Goal: Information Seeking & Learning: Learn about a topic

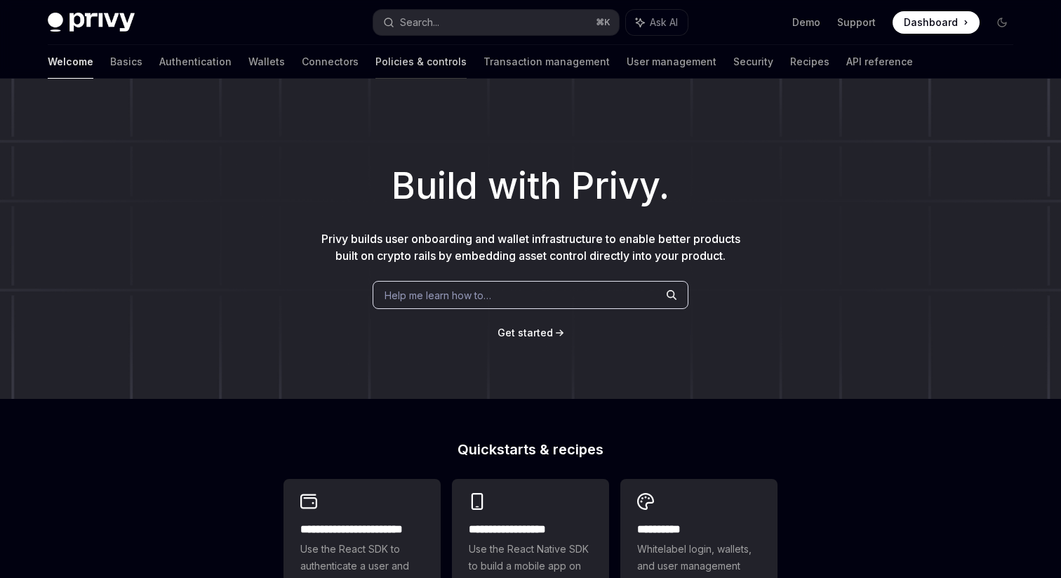
click at [375, 65] on link "Policies & controls" at bounding box center [420, 62] width 91 height 34
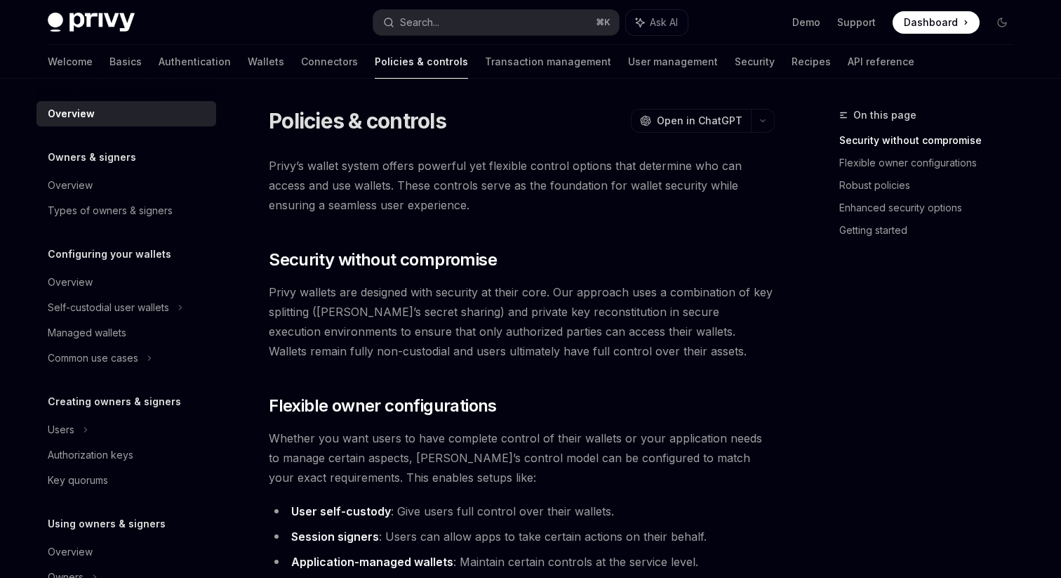
scroll to position [411, 0]
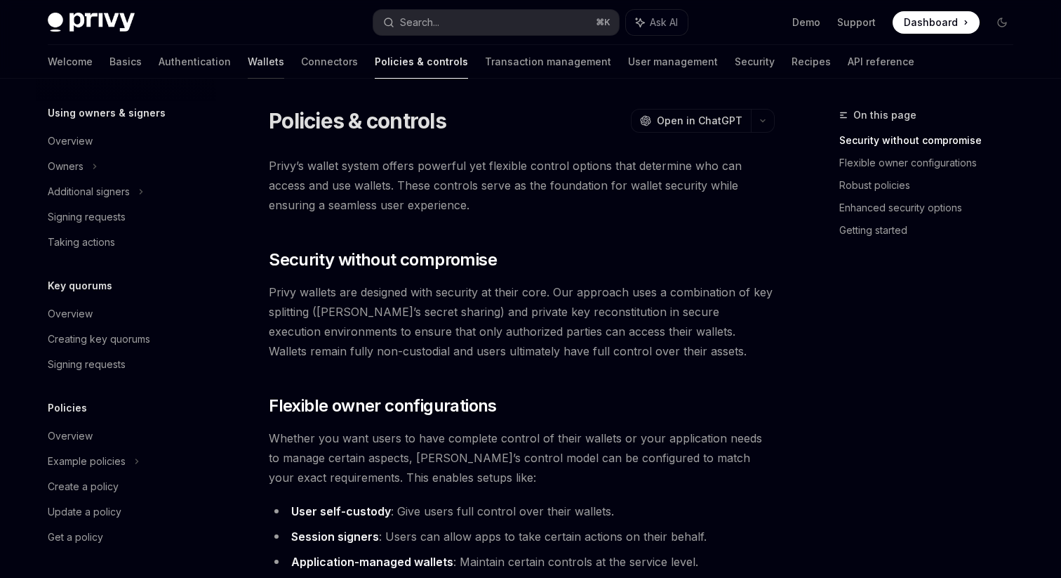
click at [248, 72] on link "Wallets" at bounding box center [266, 62] width 36 height 34
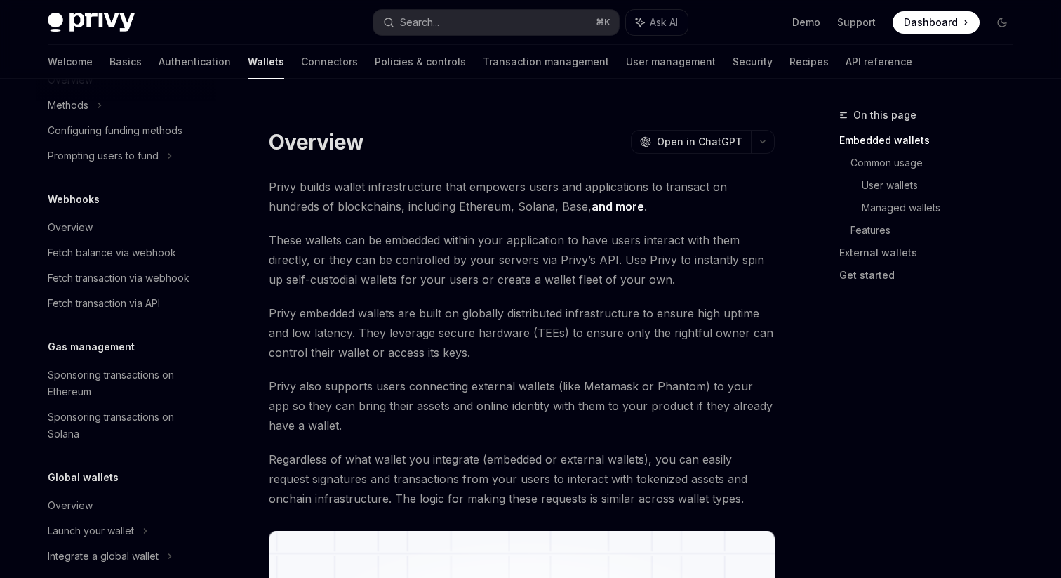
scroll to position [637, 0]
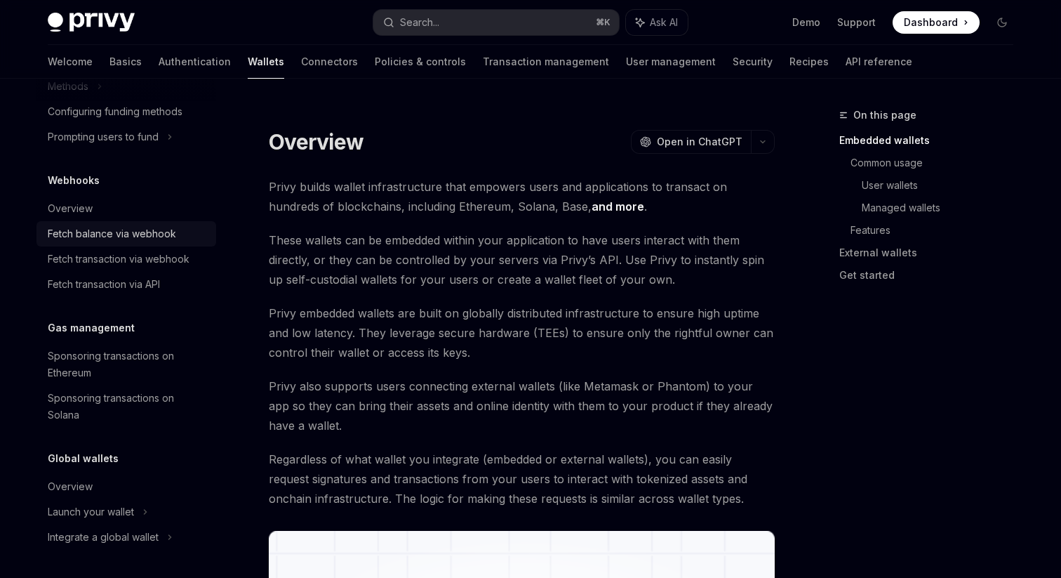
click at [139, 240] on div "Fetch balance via webhook" at bounding box center [112, 233] width 128 height 17
type textarea "*"
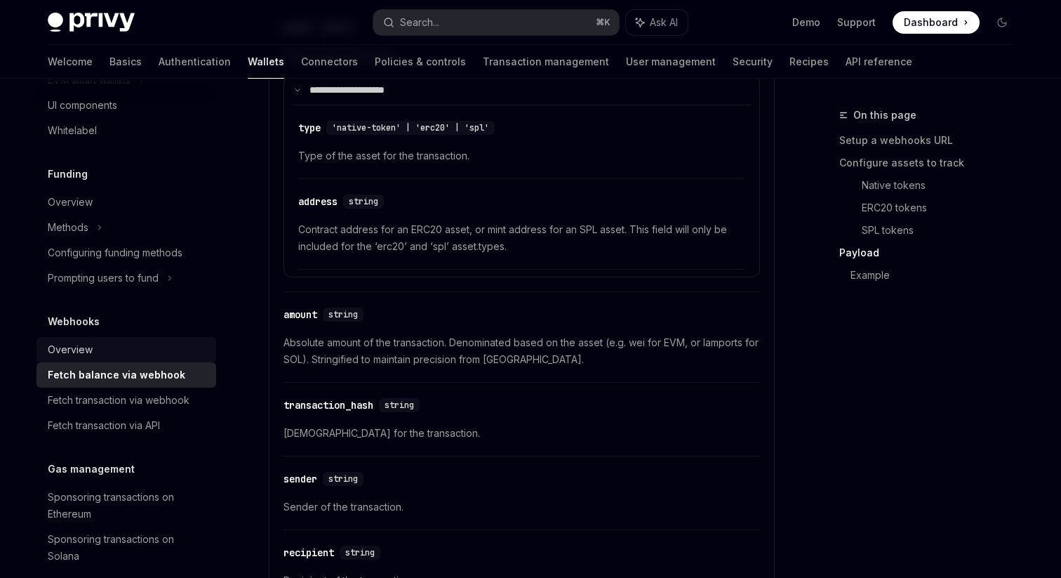
scroll to position [406, 0]
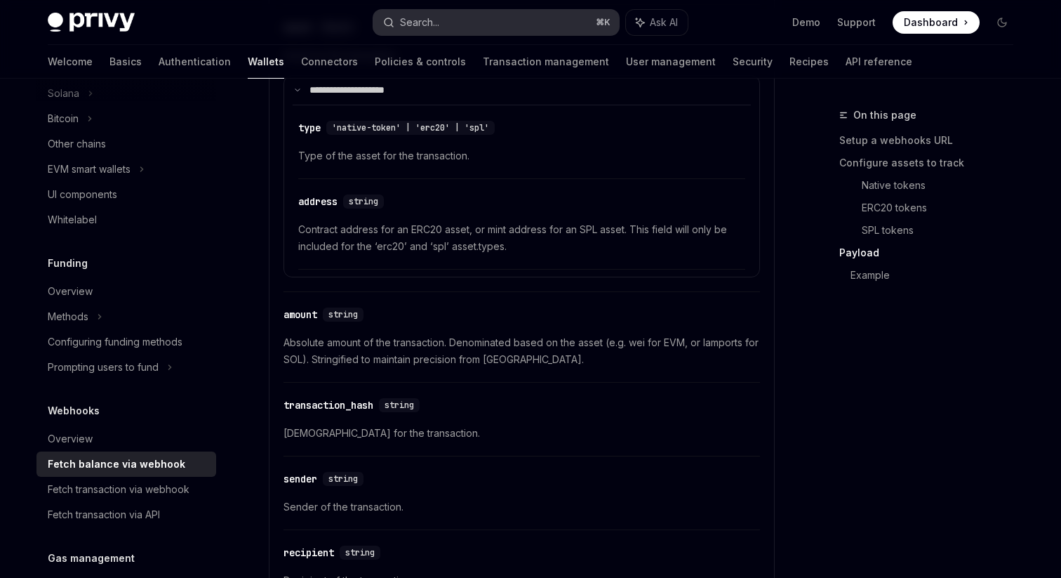
click at [430, 26] on div "Search..." at bounding box center [419, 22] width 39 height 17
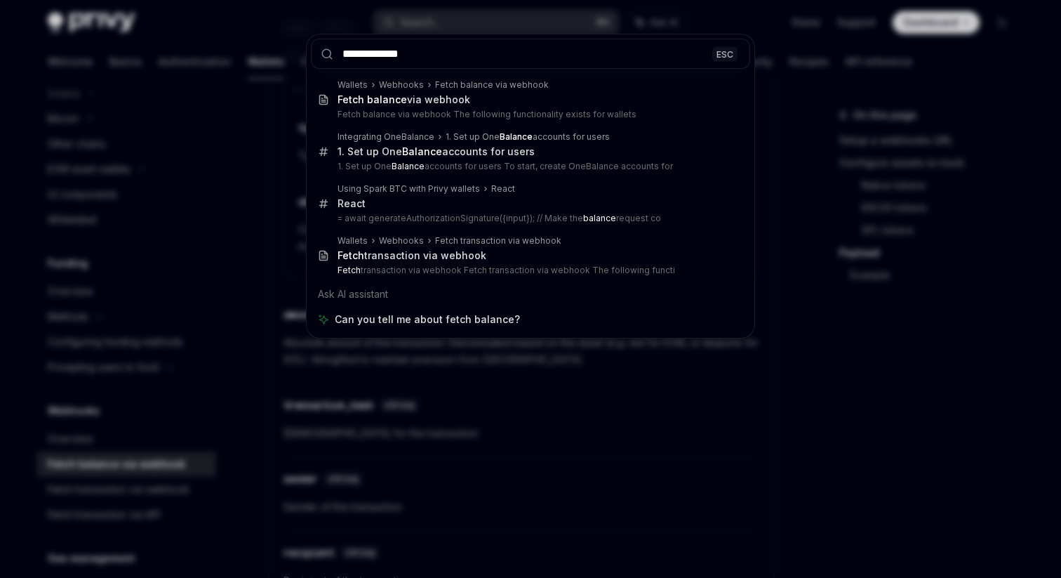
type input "**********"
click at [465, 418] on div "**********" at bounding box center [530, 289] width 1061 height 578
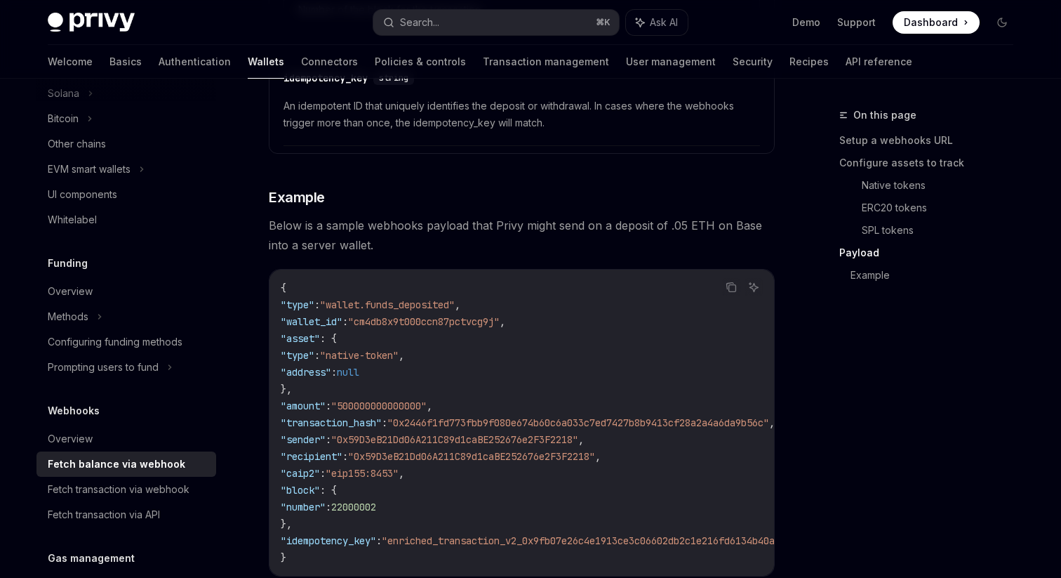
scroll to position [2592, 0]
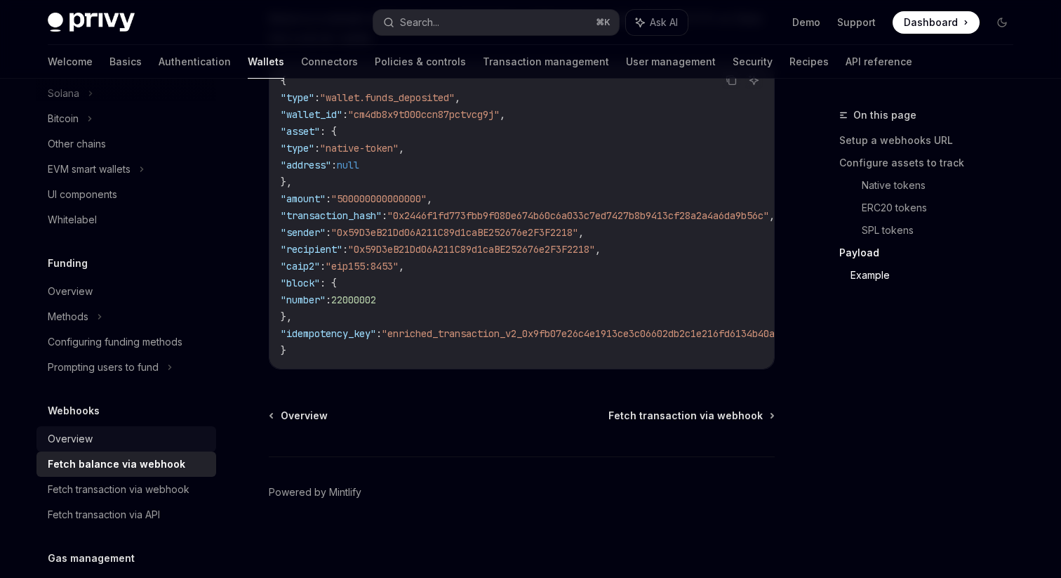
click at [140, 447] on link "Overview" at bounding box center [126, 438] width 180 height 25
type textarea "*"
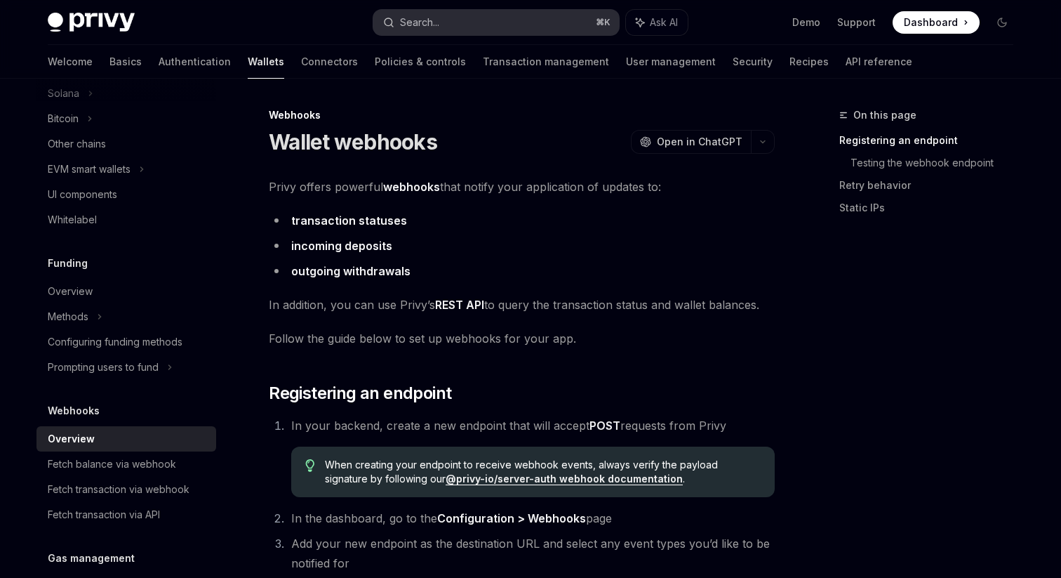
click at [493, 18] on button "Search... ⌘ K" at bounding box center [496, 22] width 246 height 25
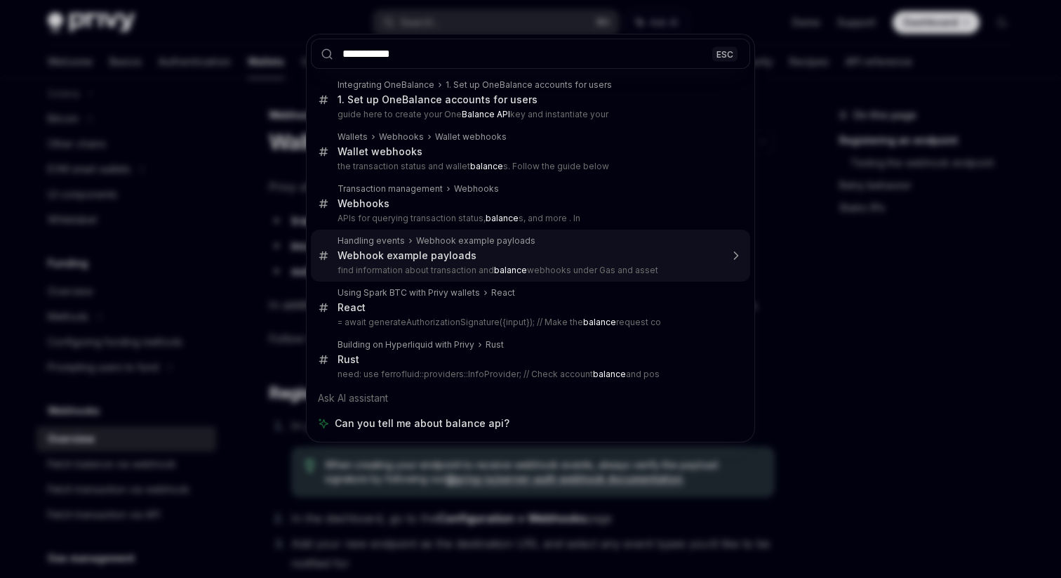
type input "**********"
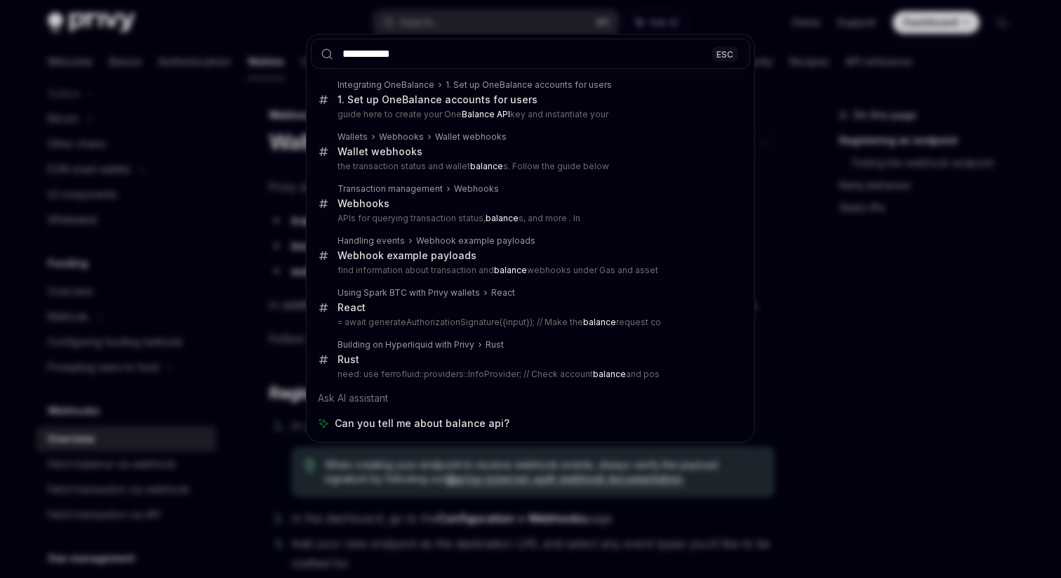
click at [263, 254] on div "**********" at bounding box center [530, 289] width 1061 height 578
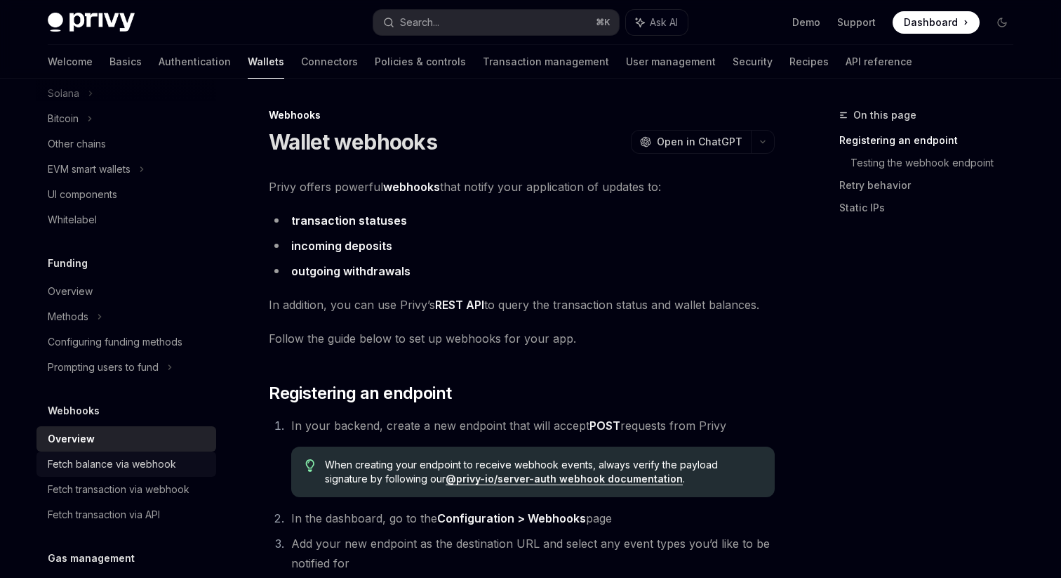
click at [142, 469] on div "Fetch balance via webhook" at bounding box center [112, 463] width 128 height 17
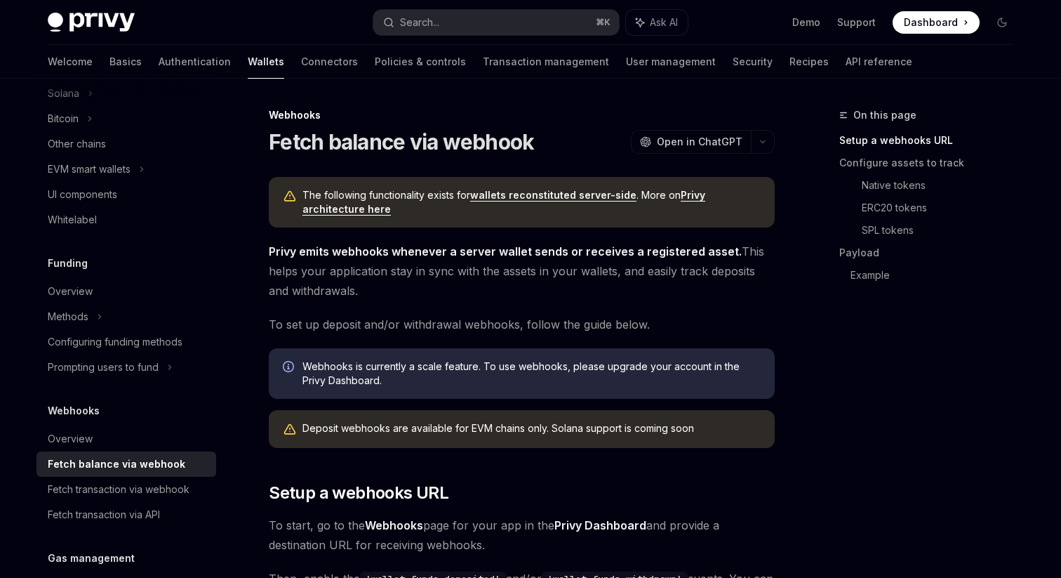
click at [560, 198] on link "wallets reconstituted server-side" at bounding box center [553, 195] width 166 height 13
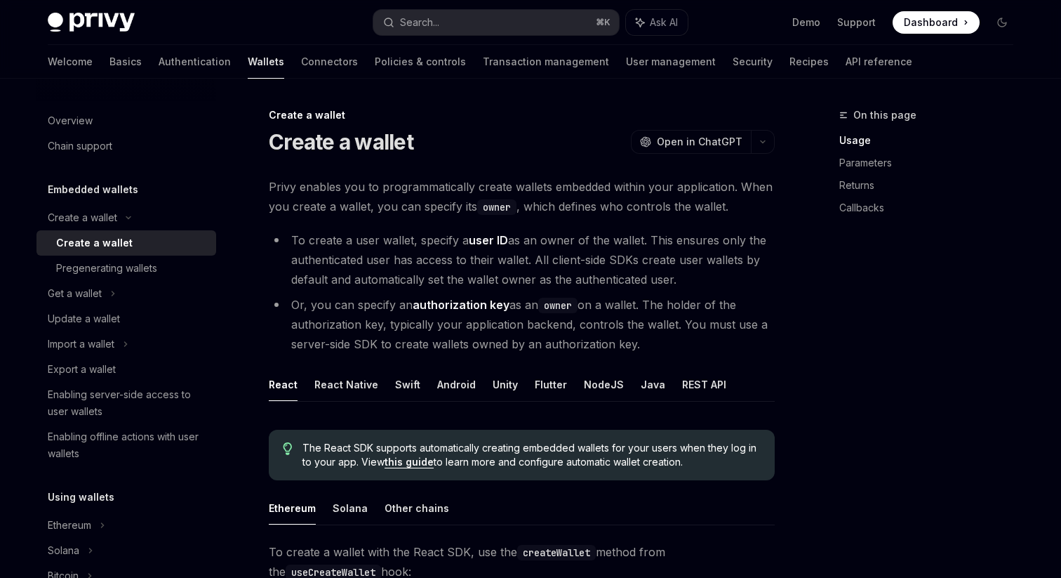
scroll to position [592, 0]
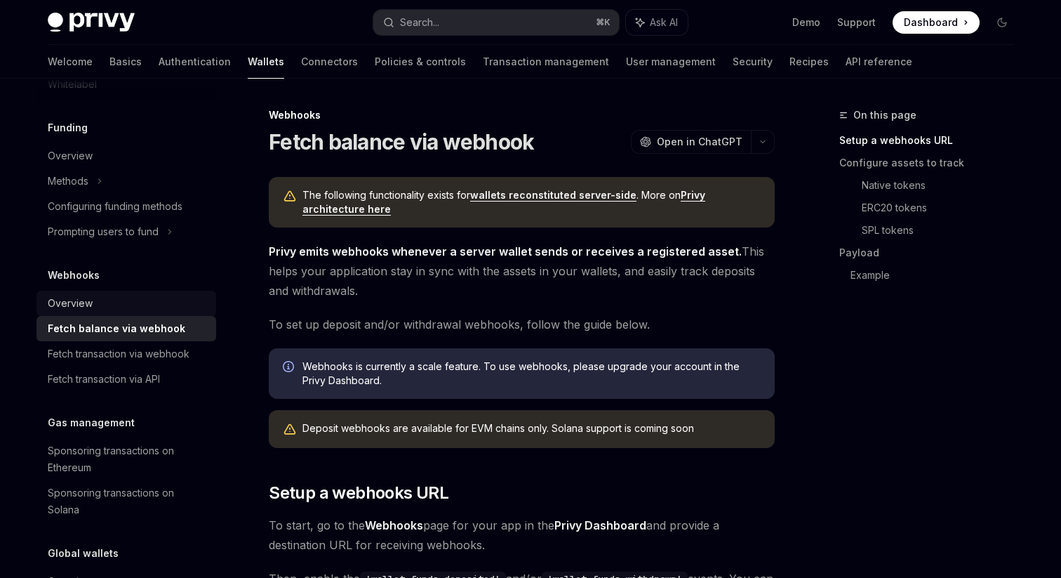
click at [146, 312] on link "Overview" at bounding box center [126, 303] width 180 height 25
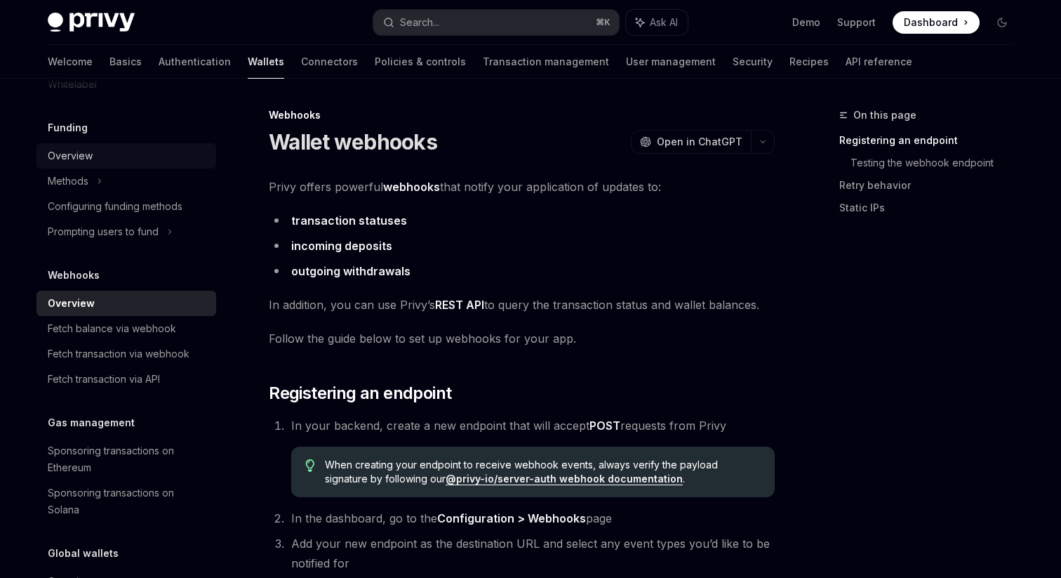
click at [128, 157] on div "Overview" at bounding box center [128, 155] width 160 height 17
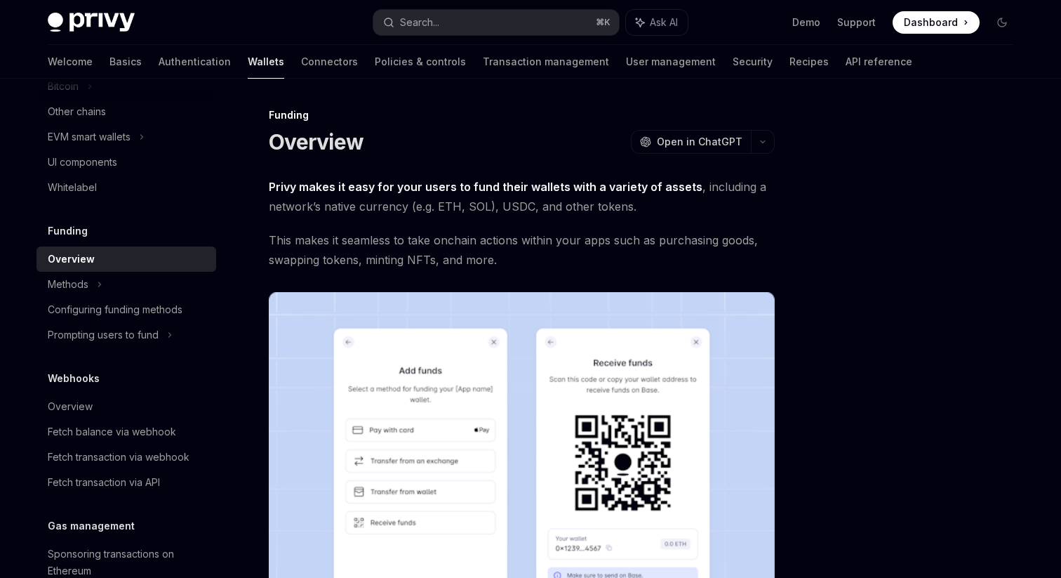
scroll to position [477, 0]
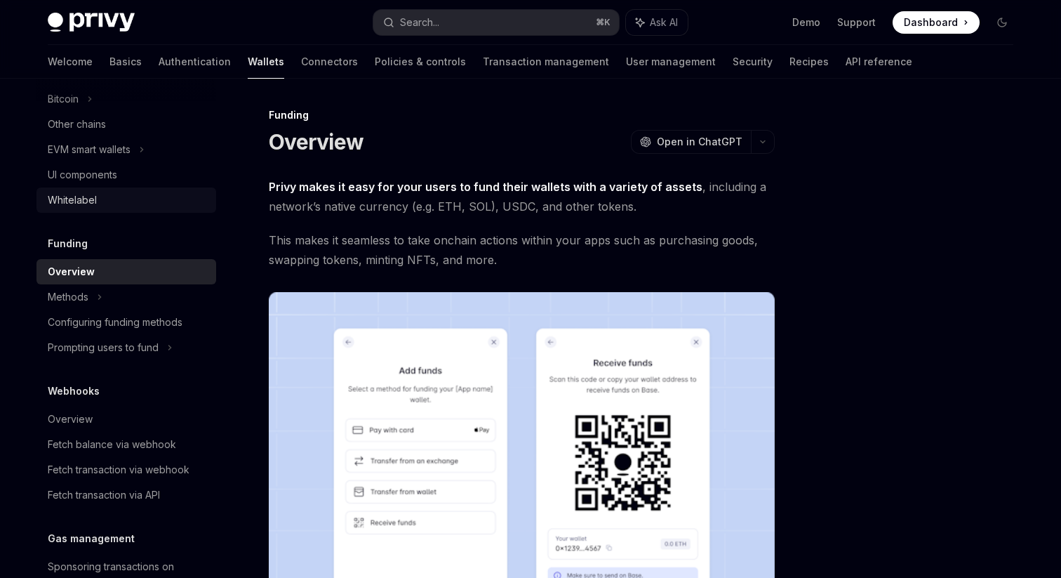
click at [116, 197] on div "Whitelabel" at bounding box center [128, 200] width 160 height 17
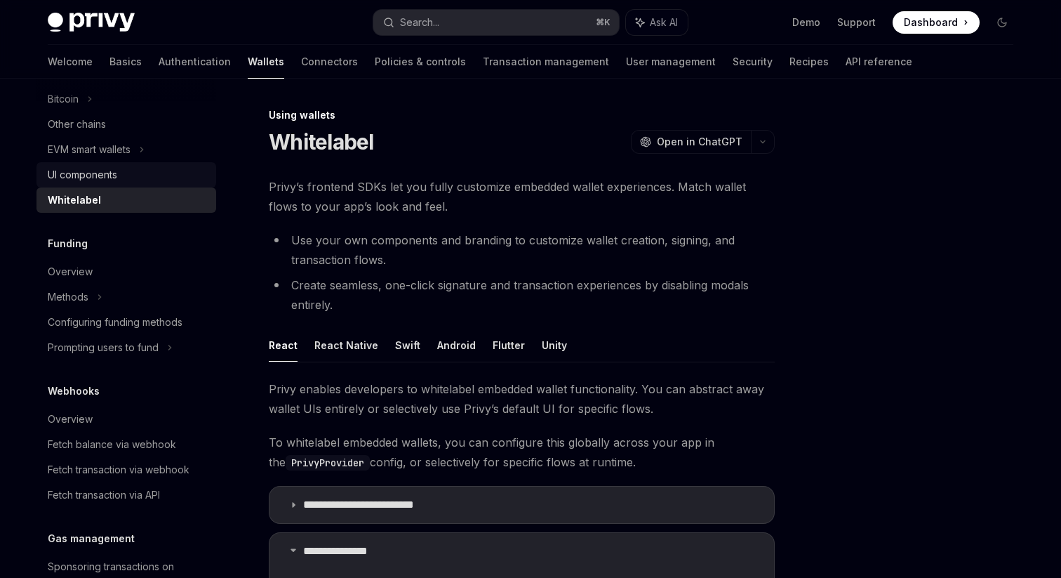
click at [110, 179] on div "UI components" at bounding box center [82, 174] width 69 height 17
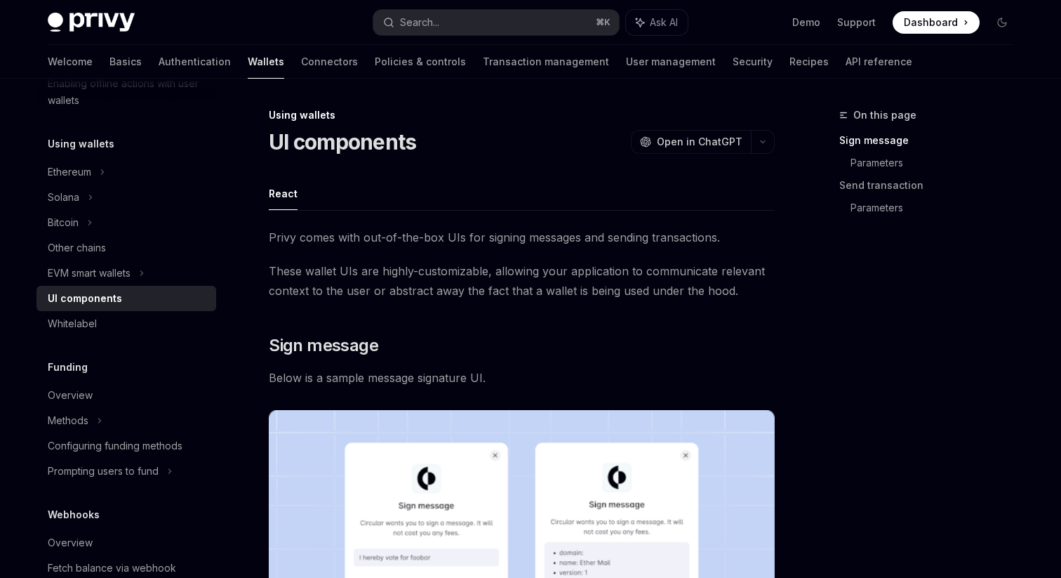
scroll to position [339, 0]
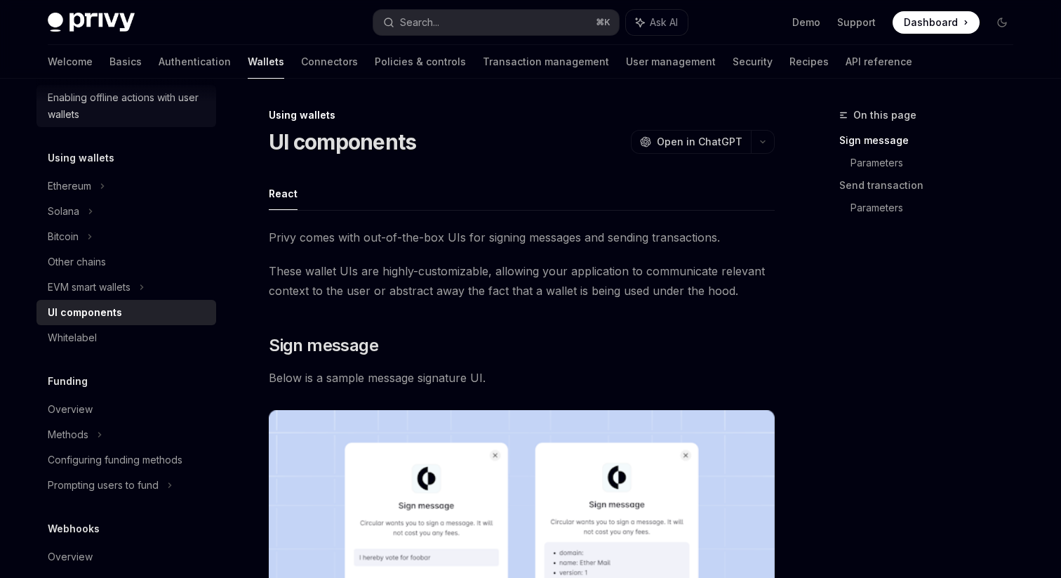
click at [107, 104] on div "Enabling offline actions with user wallets" at bounding box center [128, 106] width 160 height 34
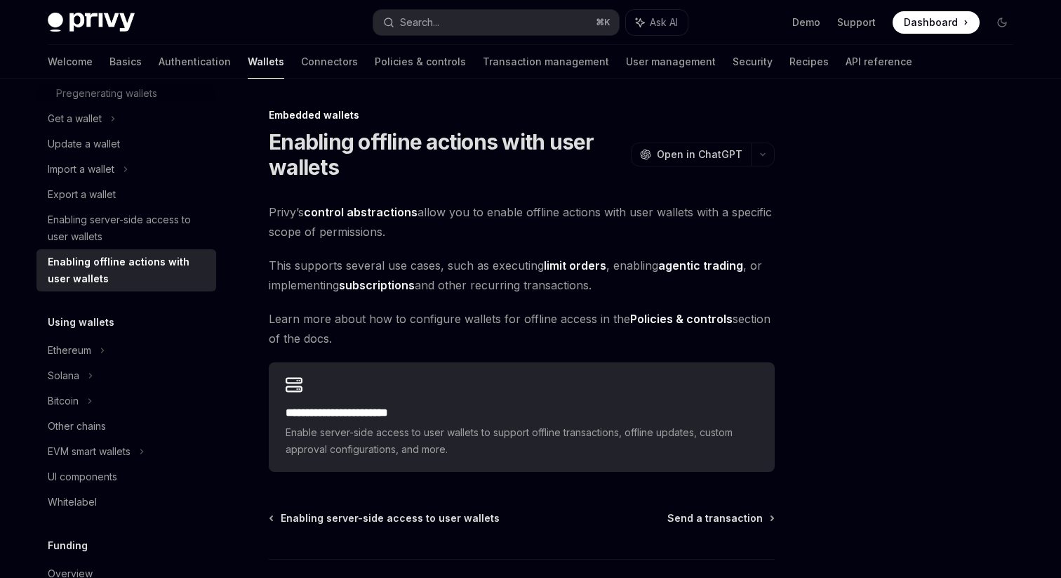
scroll to position [169, 0]
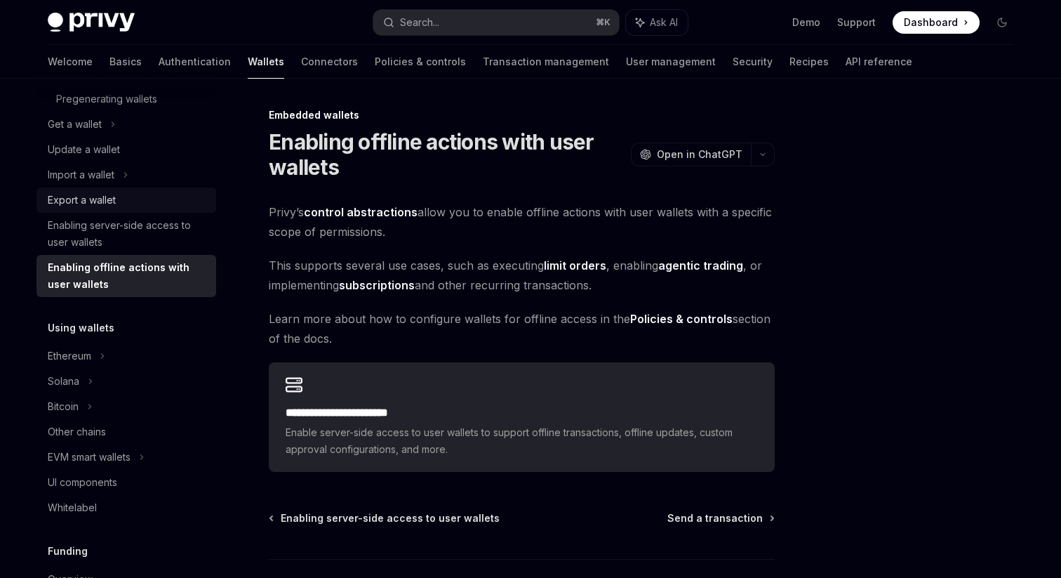
click at [96, 197] on div "Export a wallet" at bounding box center [82, 200] width 68 height 17
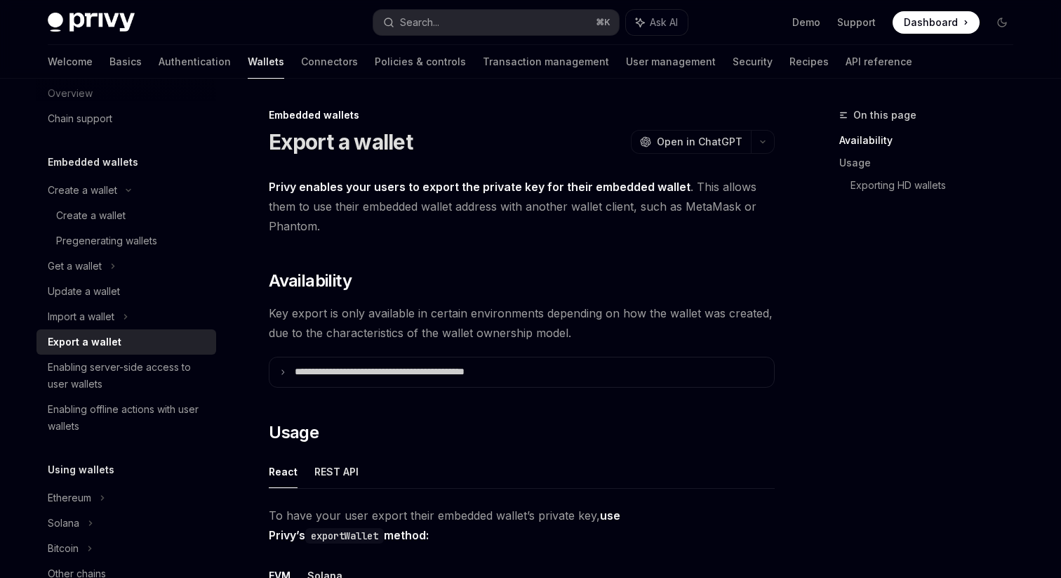
scroll to position [11, 0]
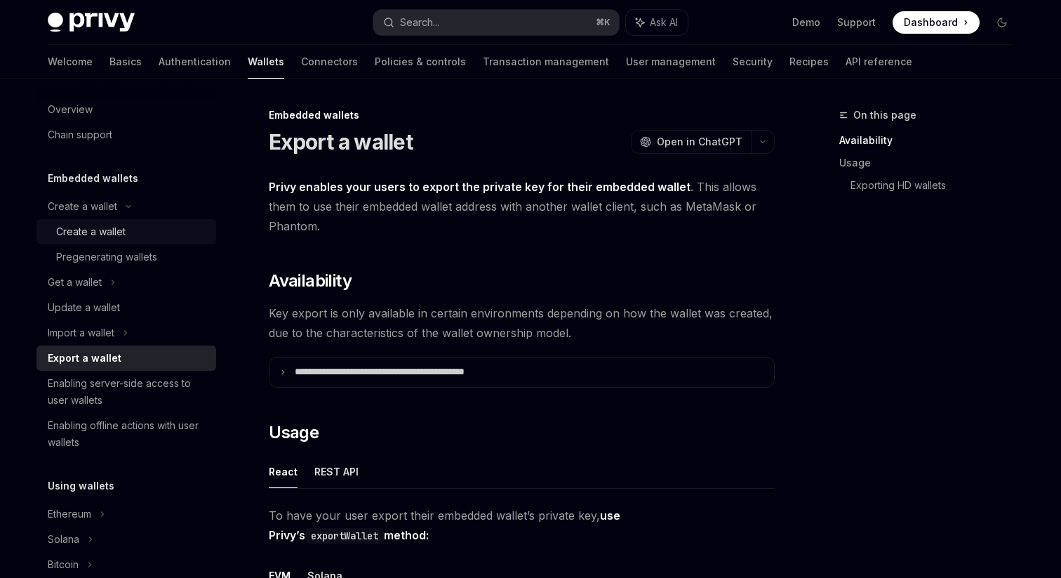
click at [96, 230] on div "Create a wallet" at bounding box center [90, 231] width 69 height 17
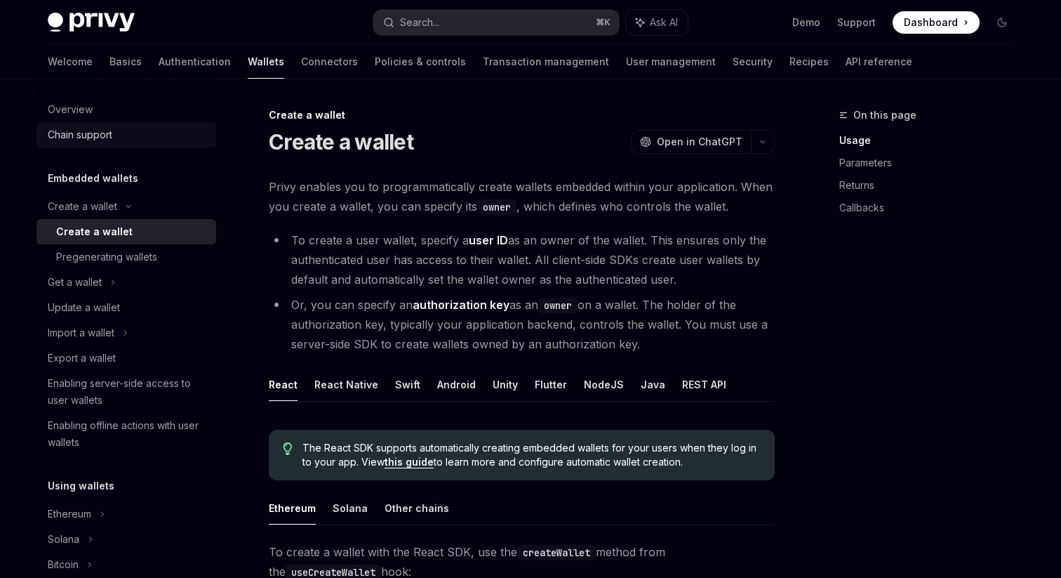
click at [93, 124] on link "Chain support" at bounding box center [126, 134] width 180 height 25
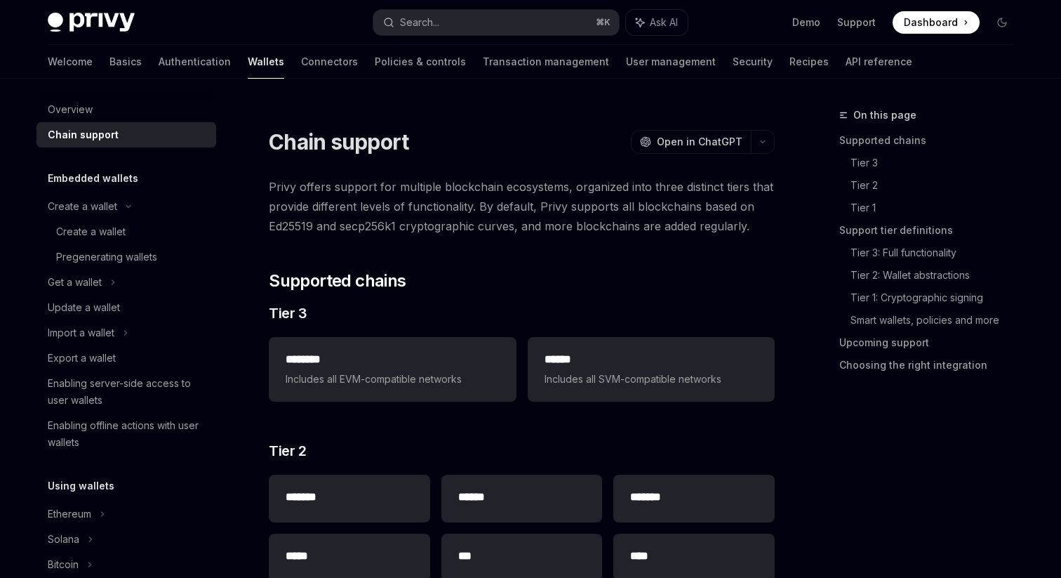
type textarea "*"
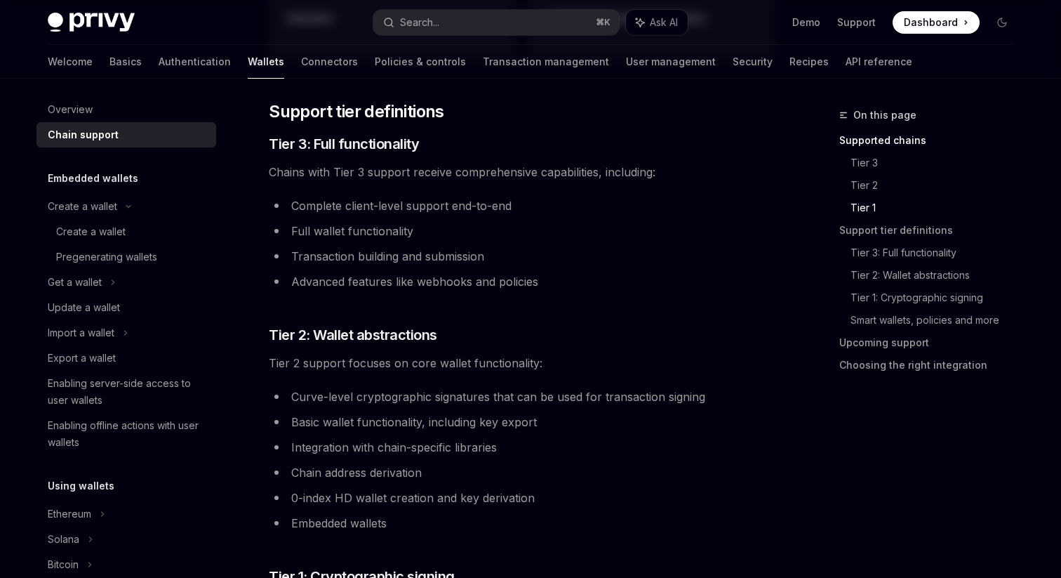
scroll to position [719, 0]
